Goal: Register for event/course

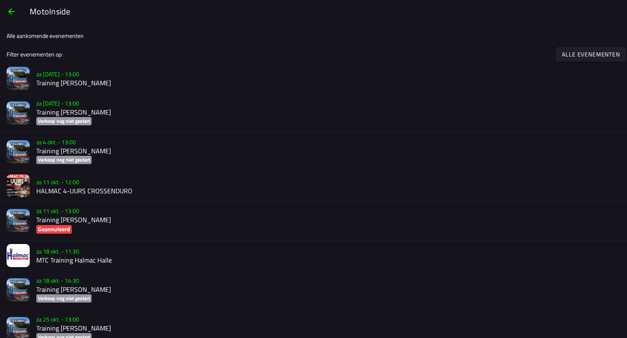
click at [0, 0] on slot "za 11 okt. - 12:00" at bounding box center [0, 0] width 0 height 0
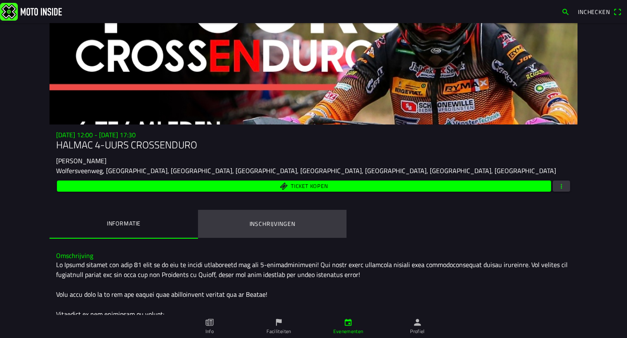
click at [286, 221] on ion-label "Inschrijvingen" at bounding box center [273, 223] width 46 height 9
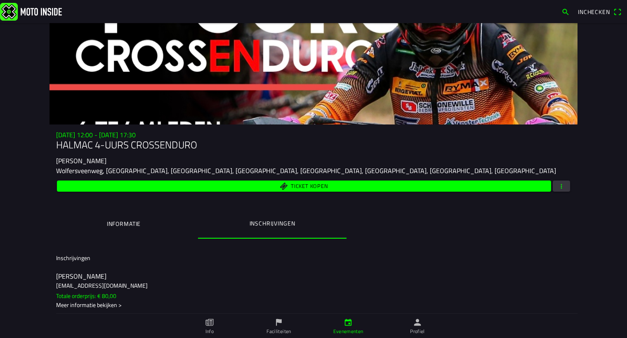
scroll to position [49, 0]
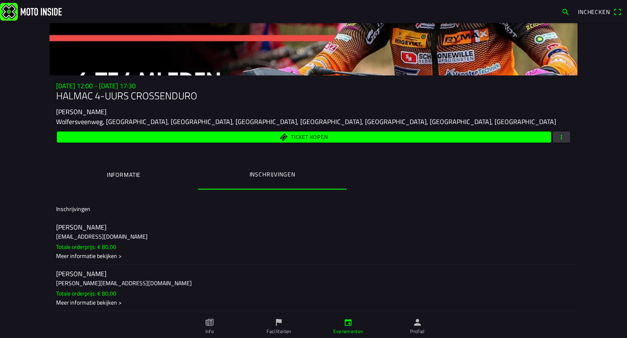
click at [73, 226] on h2 "Daan Oosterink" at bounding box center [313, 228] width 515 height 8
click at [69, 280] on ion-backdrop at bounding box center [313, 169] width 627 height 338
click at [69, 280] on h3 "joey.puthaar@gmail.com" at bounding box center [313, 283] width 515 height 9
